Goal: Transaction & Acquisition: Purchase product/service

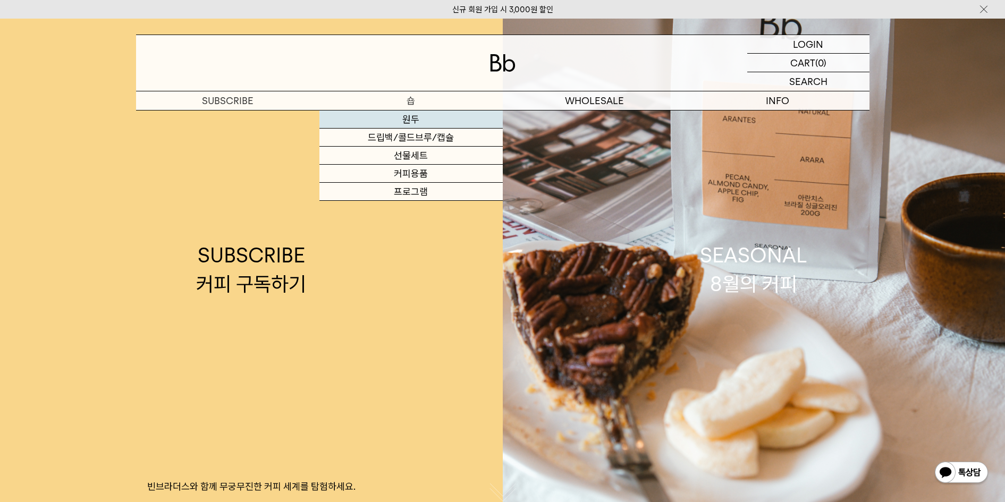
click at [410, 121] on link "원두" at bounding box center [411, 120] width 183 height 18
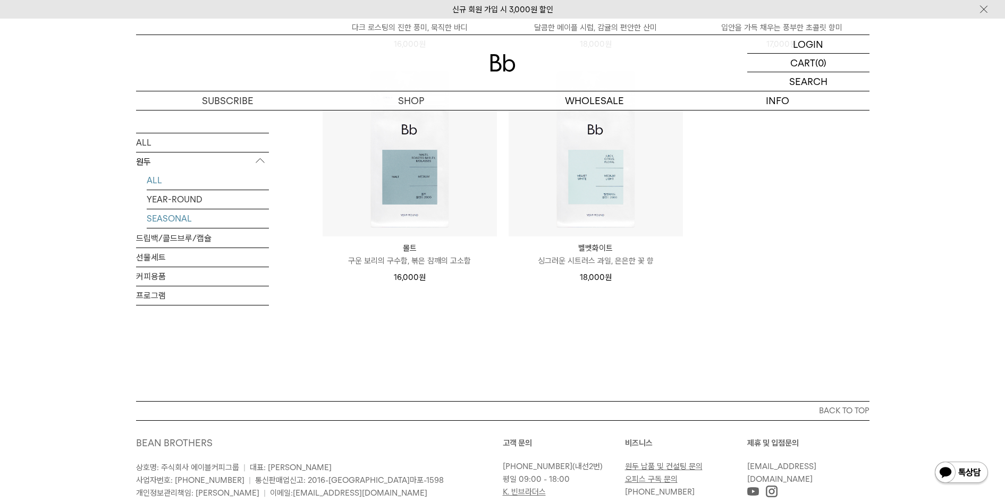
scroll to position [598, 0]
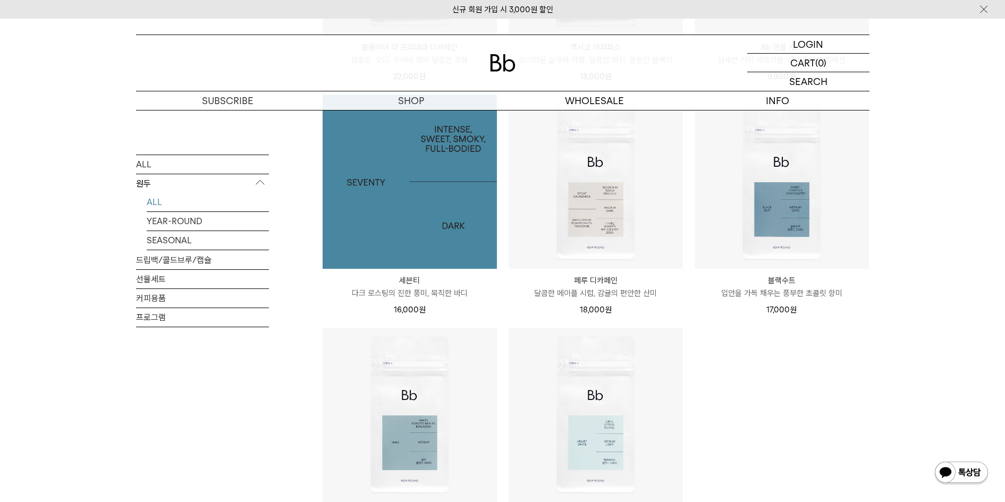
click at [374, 193] on img at bounding box center [410, 182] width 174 height 174
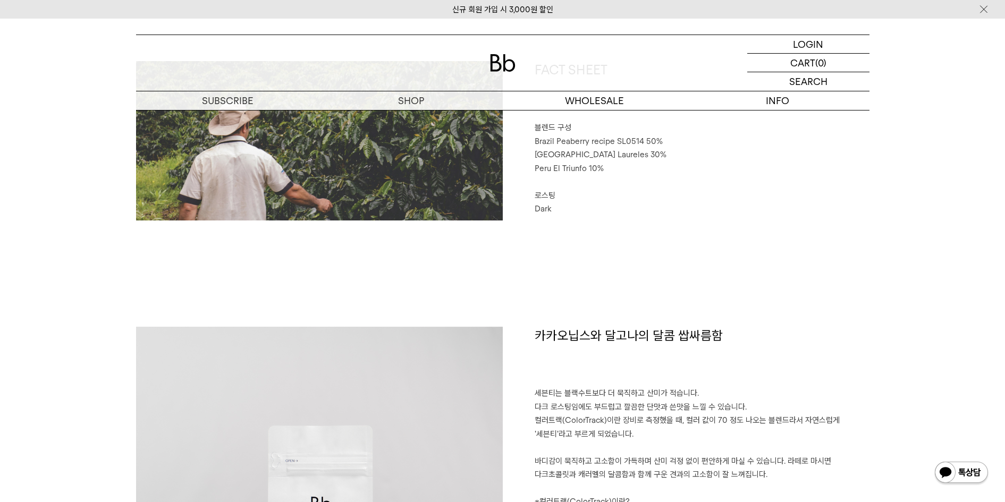
scroll to position [465, 0]
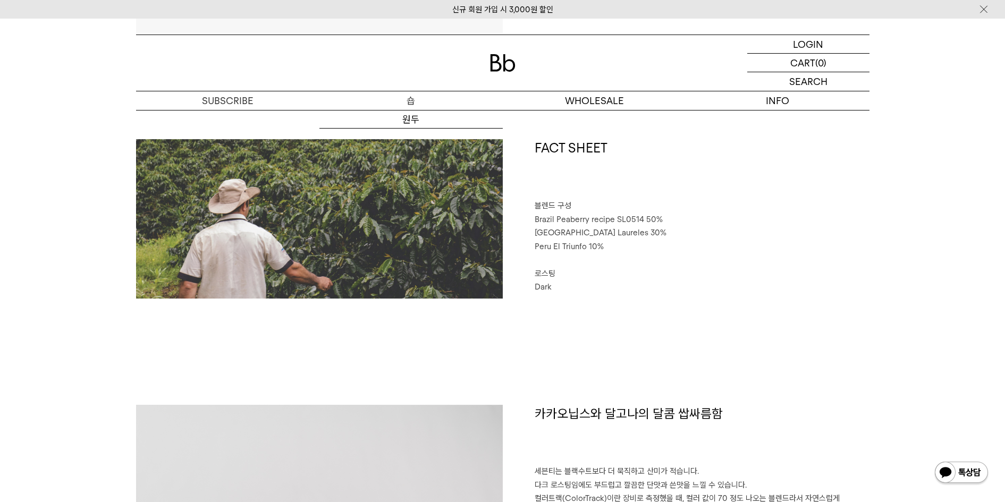
click at [418, 102] on p "숍" at bounding box center [411, 100] width 183 height 19
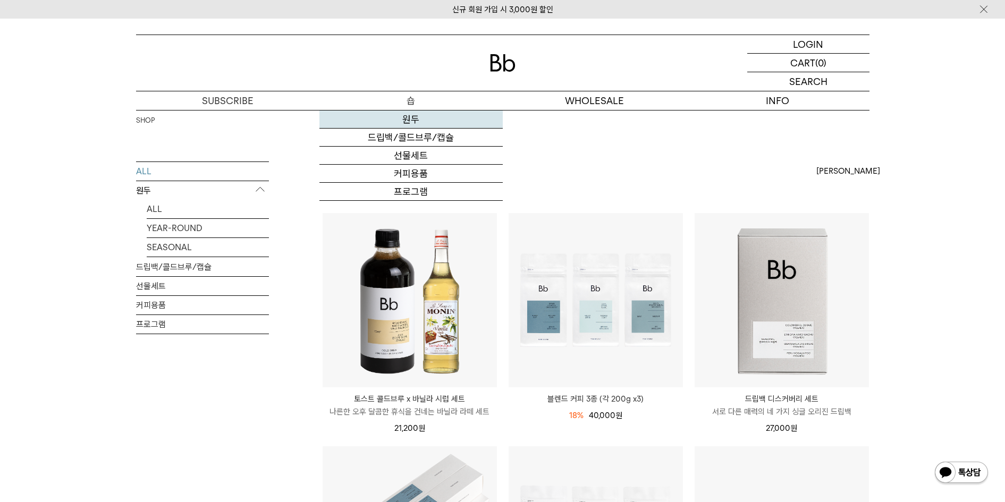
click at [408, 114] on link "원두" at bounding box center [411, 120] width 183 height 18
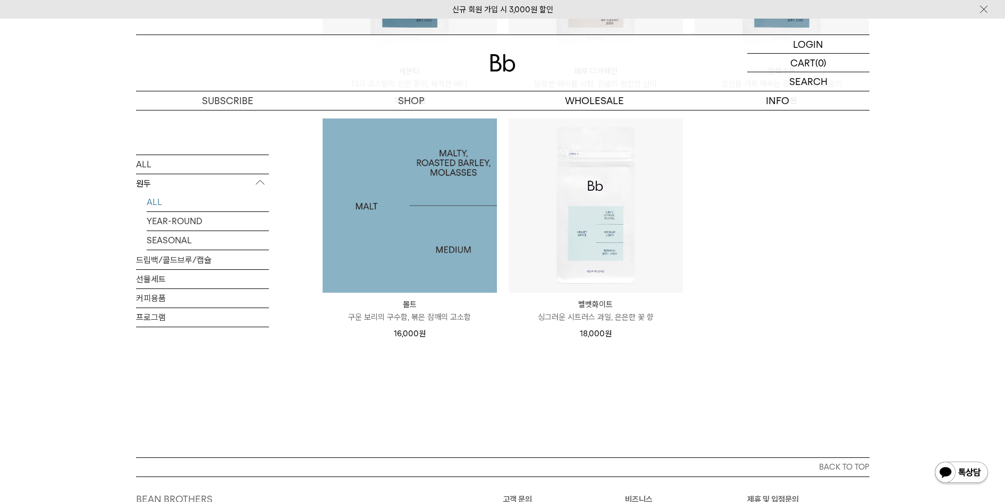
scroll to position [731, 0]
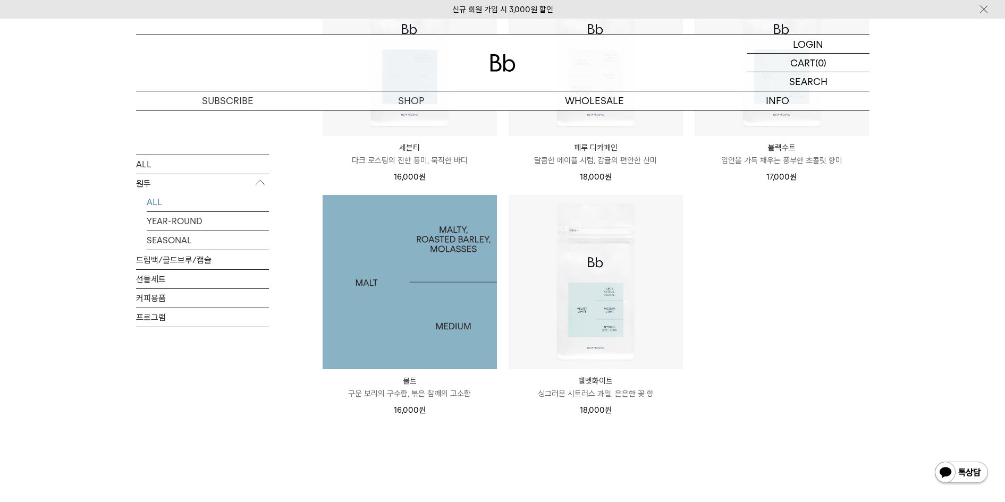
click at [441, 292] on img at bounding box center [410, 282] width 174 height 174
